Goal: Task Accomplishment & Management: Manage account settings

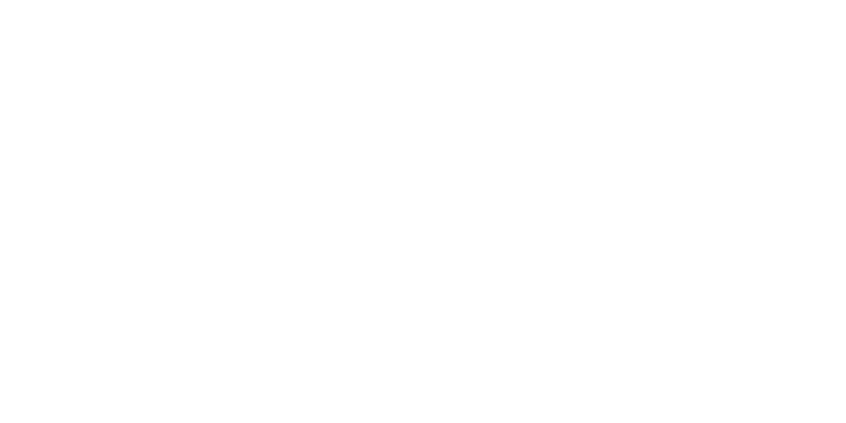
select select "WEEK"
select select "MONTH"
type input "Soft and Chewy Training Treats: Pick 2 & Save"
